Goal: Check status: Check status

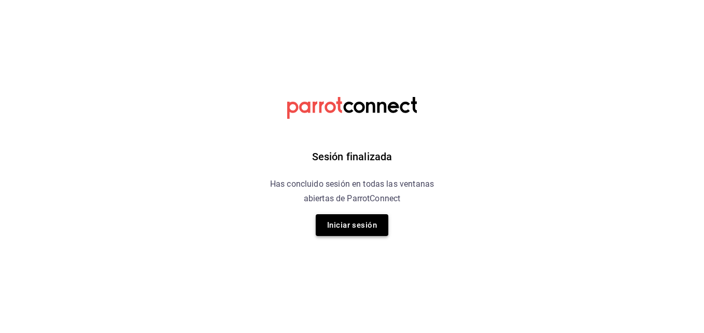
click at [362, 216] on button "Iniciar sesión" at bounding box center [352, 225] width 73 height 22
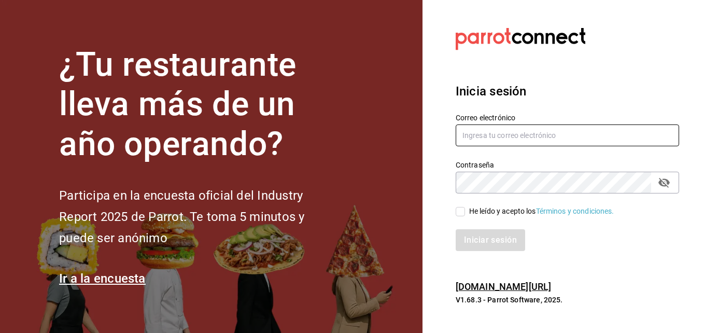
type input "[EMAIL_ADDRESS][DOMAIN_NAME]"
click at [461, 214] on input "He leído y acepto los Términos y condiciones." at bounding box center [460, 211] width 9 height 9
checkbox input "true"
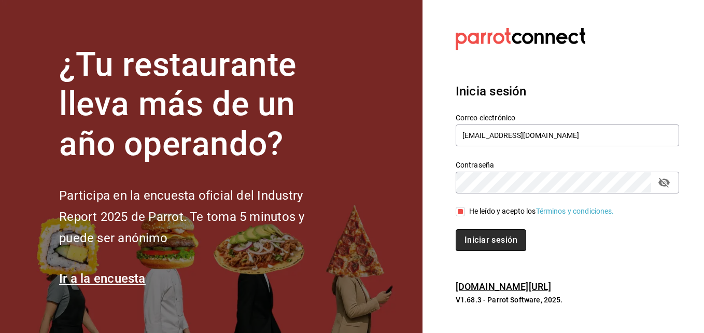
click at [478, 239] on button "Iniciar sesión" at bounding box center [491, 240] width 71 height 22
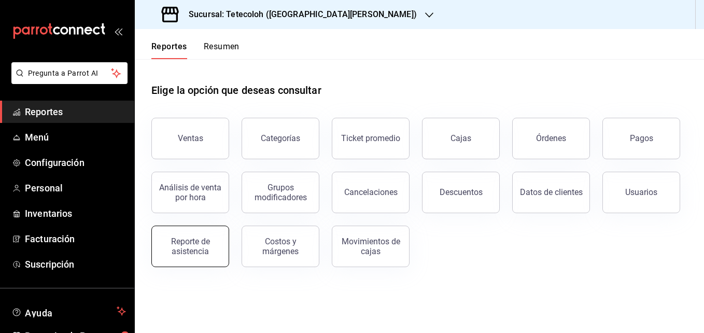
click at [169, 246] on div "Reporte de asistencia" at bounding box center [190, 247] width 64 height 20
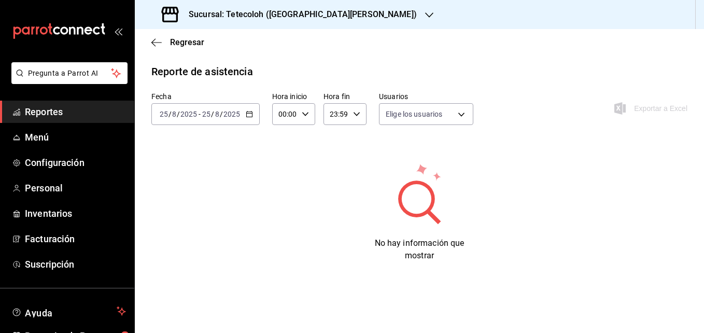
type input "4e7d9fad-4ca8-4e88-959d-9e550b7ae807,832f0192-b68a-41de-9b2c-e528e92034c8,17bf4…"
click at [252, 118] on div "[DATE] [DATE] - [DATE] [DATE]" at bounding box center [205, 114] width 108 height 22
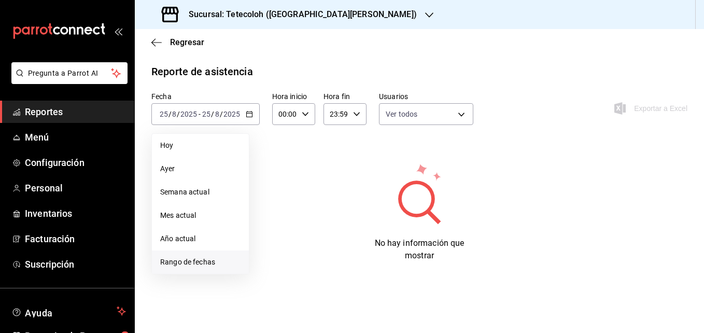
click at [197, 265] on span "Rango de fechas" at bounding box center [200, 262] width 80 height 11
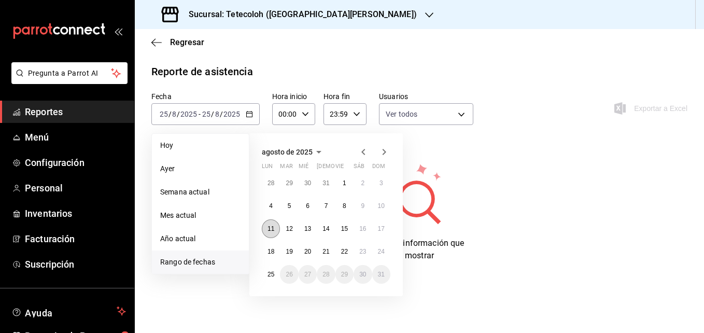
click at [270, 231] on abbr "11" at bounding box center [271, 228] width 7 height 7
click at [383, 233] on button "17" at bounding box center [381, 228] width 18 height 19
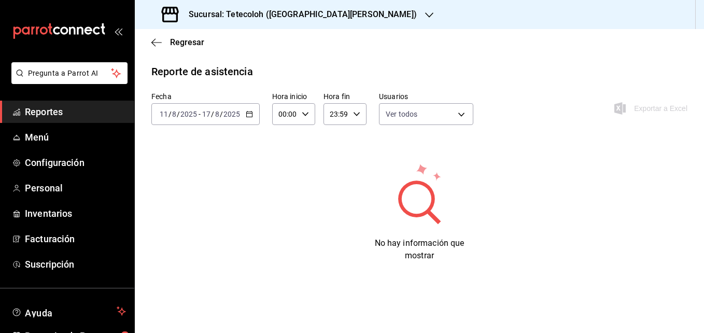
click at [302, 24] on div "Sucursal: Tetecoloh ([GEOGRAPHIC_DATA][PERSON_NAME])" at bounding box center [290, 14] width 295 height 29
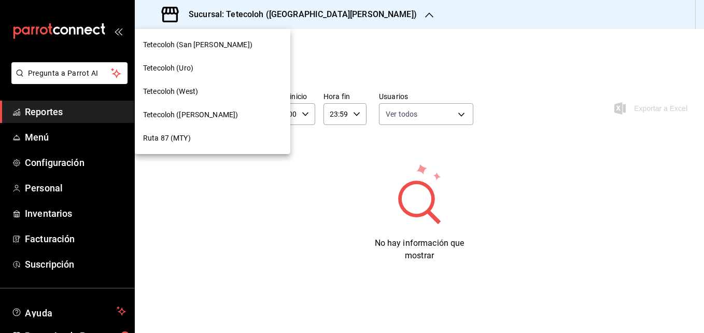
click at [224, 86] on div "Tetecoloh (West)" at bounding box center [212, 91] width 139 height 11
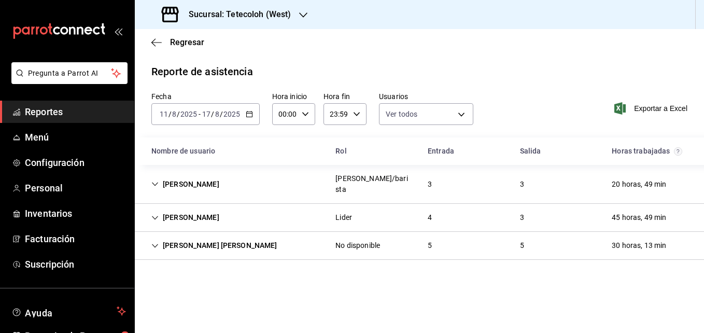
click at [211, 175] on div "Gael Flores Cajero/barista 3 3 20 horas, 49 min" at bounding box center [420, 184] width 570 height 39
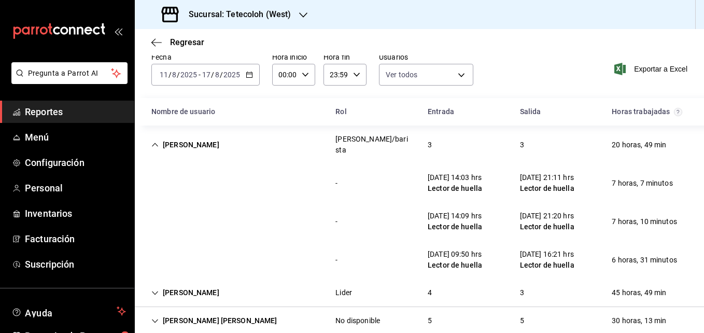
scroll to position [42, 0]
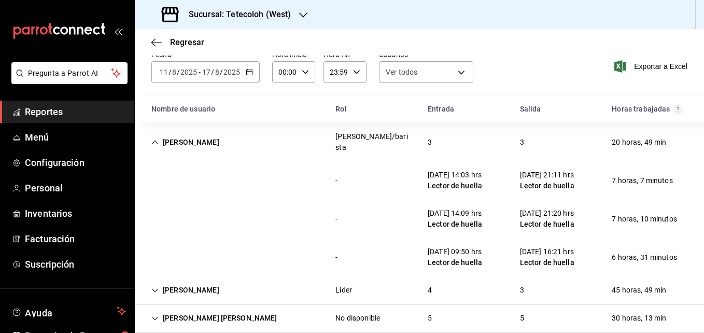
click at [283, 26] on div "Sucursal: Tetecoloh (West)" at bounding box center [227, 14] width 169 height 29
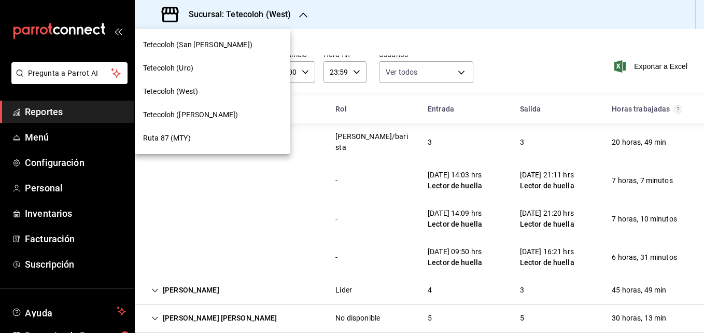
click at [220, 112] on span "Tetecoloh (Humberto Lobo)" at bounding box center [190, 114] width 95 height 11
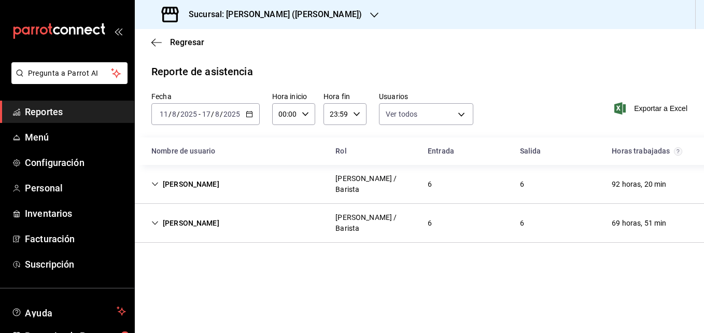
click at [237, 186] on div "Damaris Leal Cajero / Barista 6 6 92 horas, 20 min" at bounding box center [420, 184] width 570 height 39
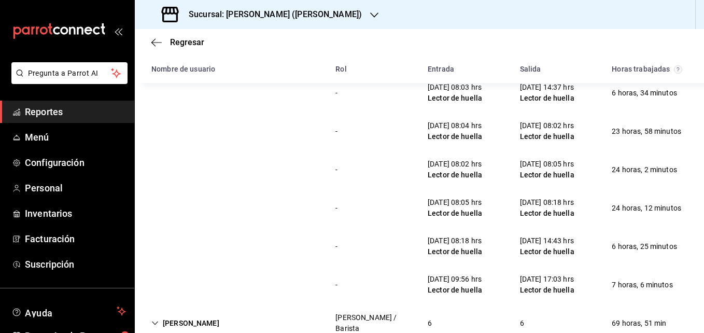
scroll to position [134, 0]
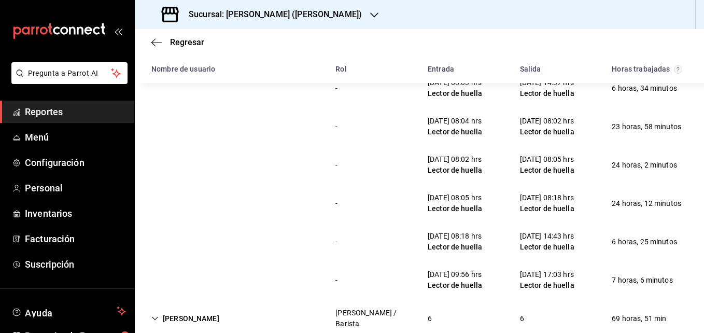
click at [395, 299] on div "Heidy Herrera Cajero / Barista 6 6 69 horas, 51 min" at bounding box center [420, 318] width 570 height 39
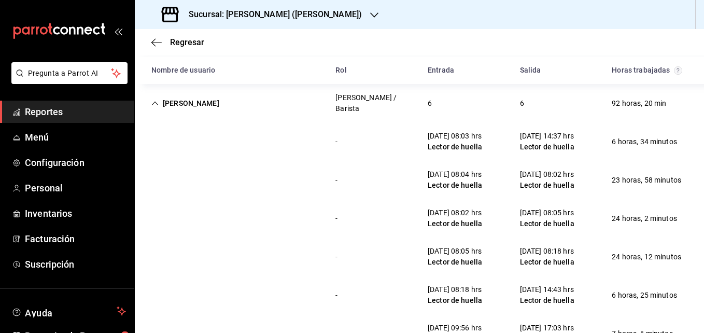
scroll to position [0, 0]
